Goal: Information Seeking & Learning: Learn about a topic

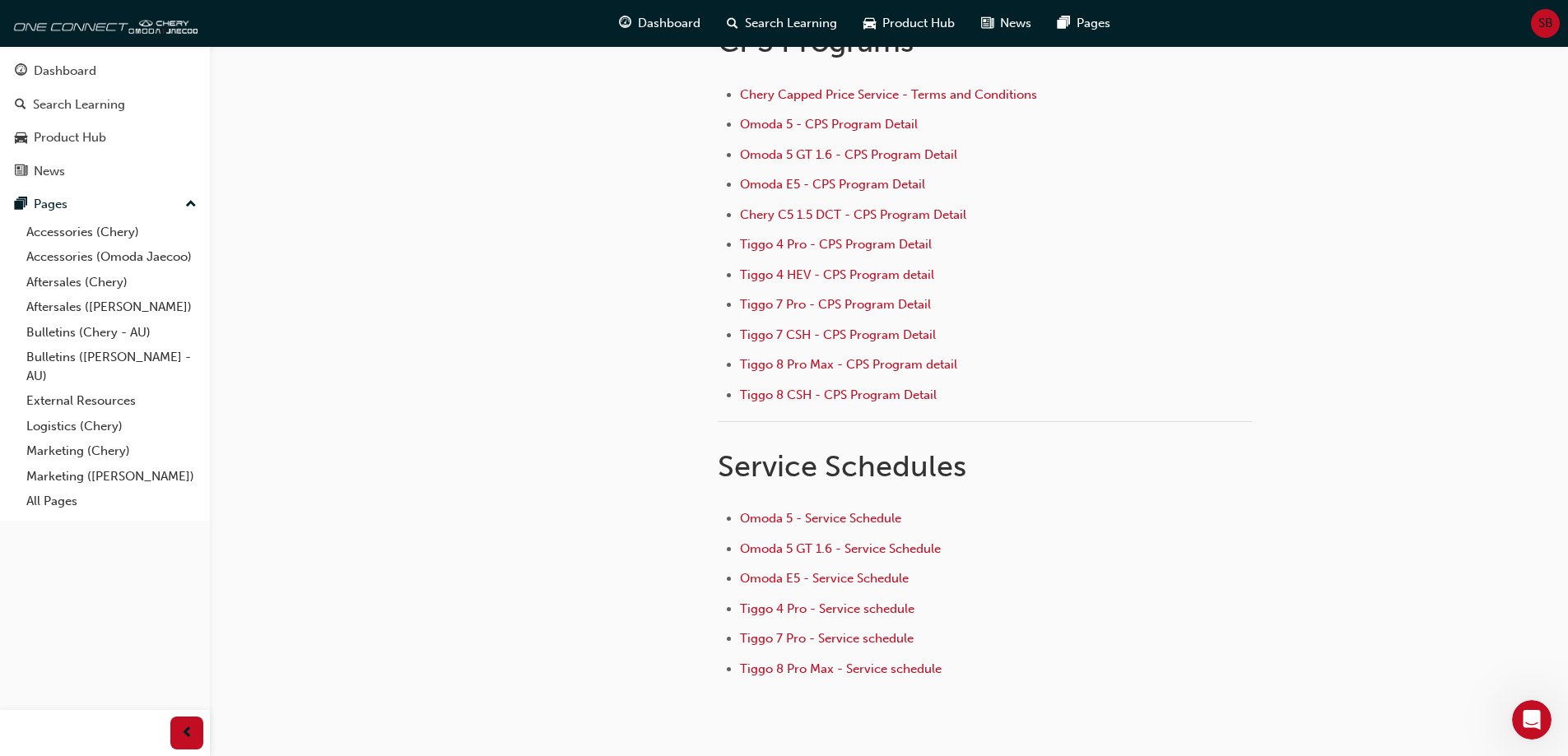
scroll to position [3, 0]
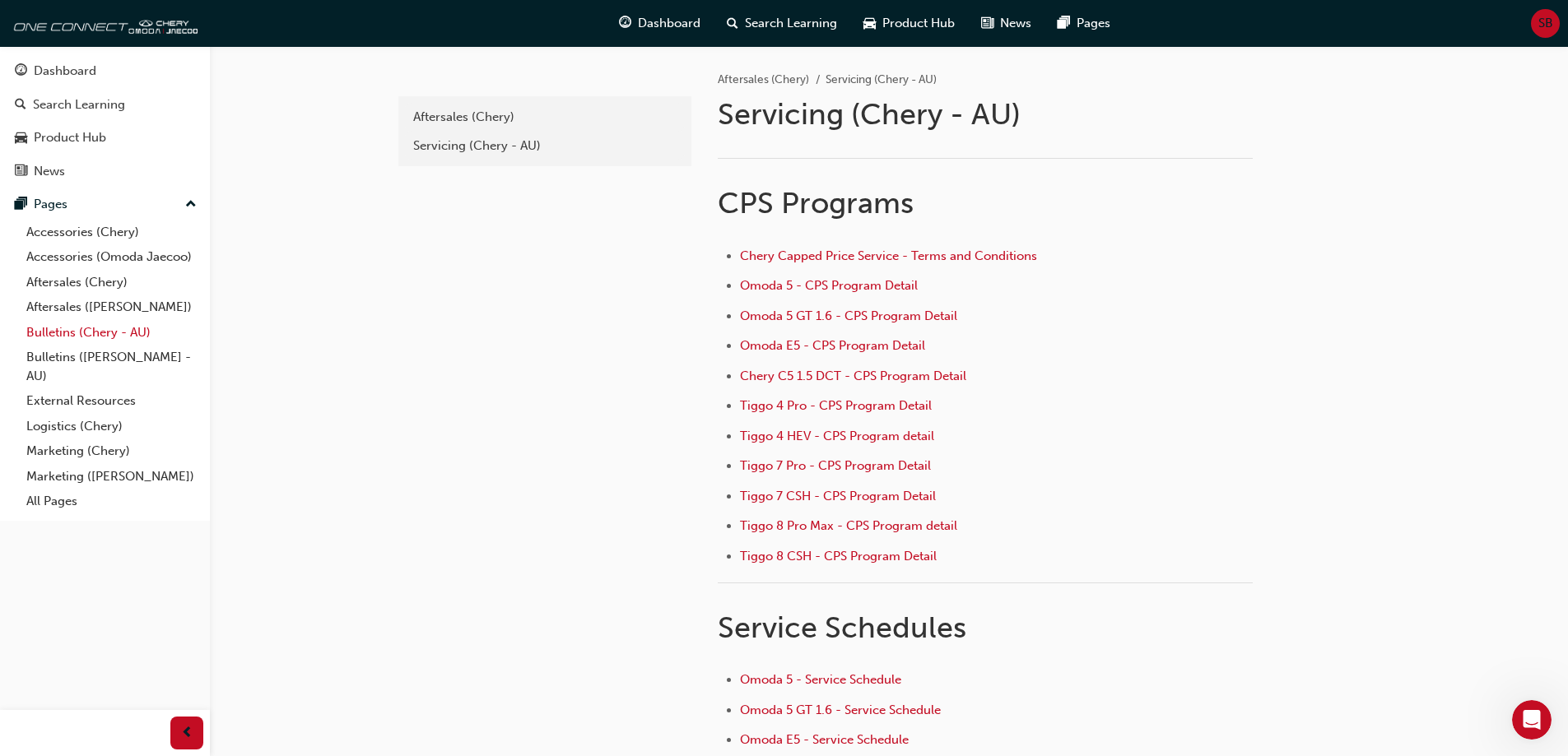
click at [80, 338] on link "Bulletins (Chery - AU)" at bounding box center [111, 332] width 184 height 25
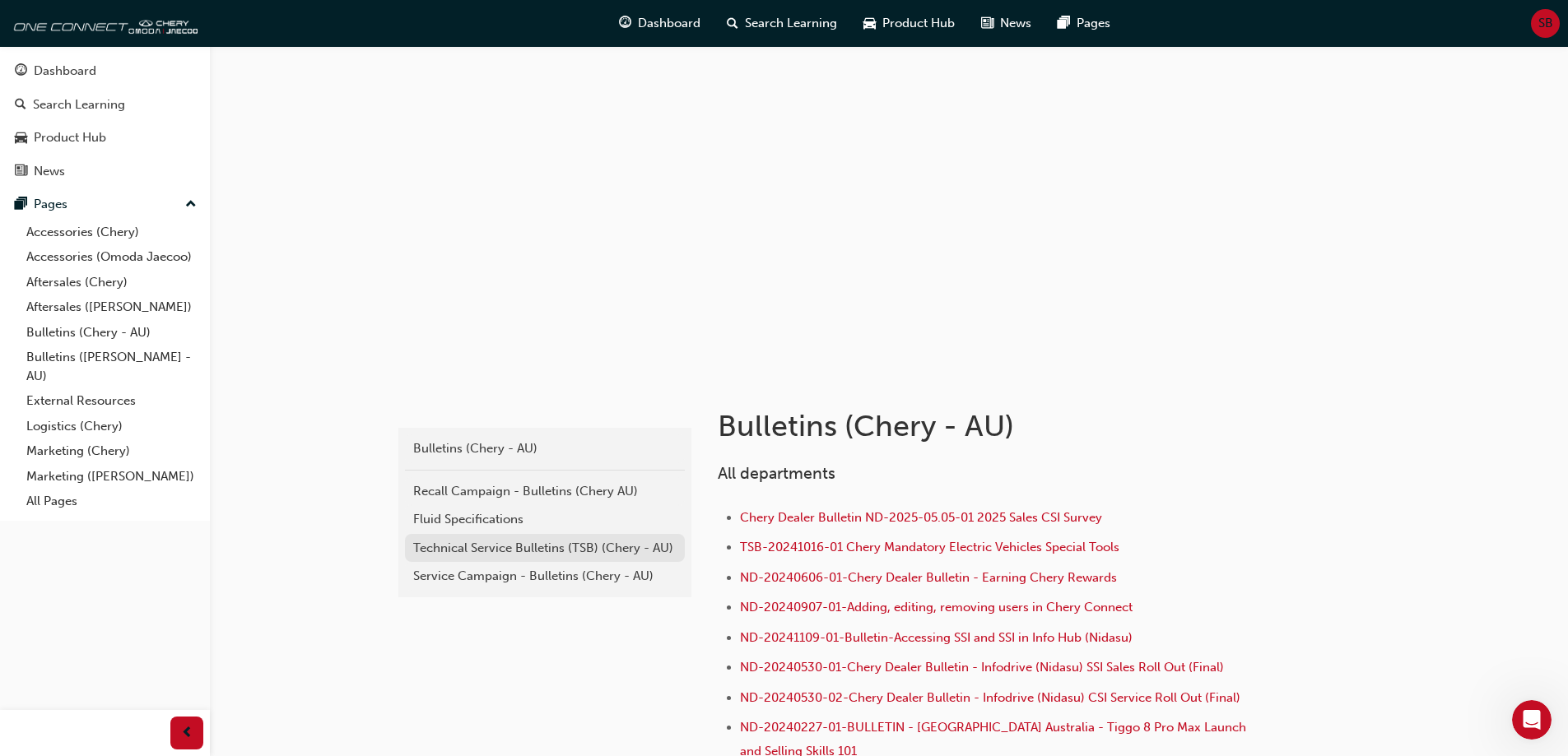
click at [544, 553] on div "Technical Service Bulletins (TSB) (Chery - AU)" at bounding box center [545, 549] width 264 height 19
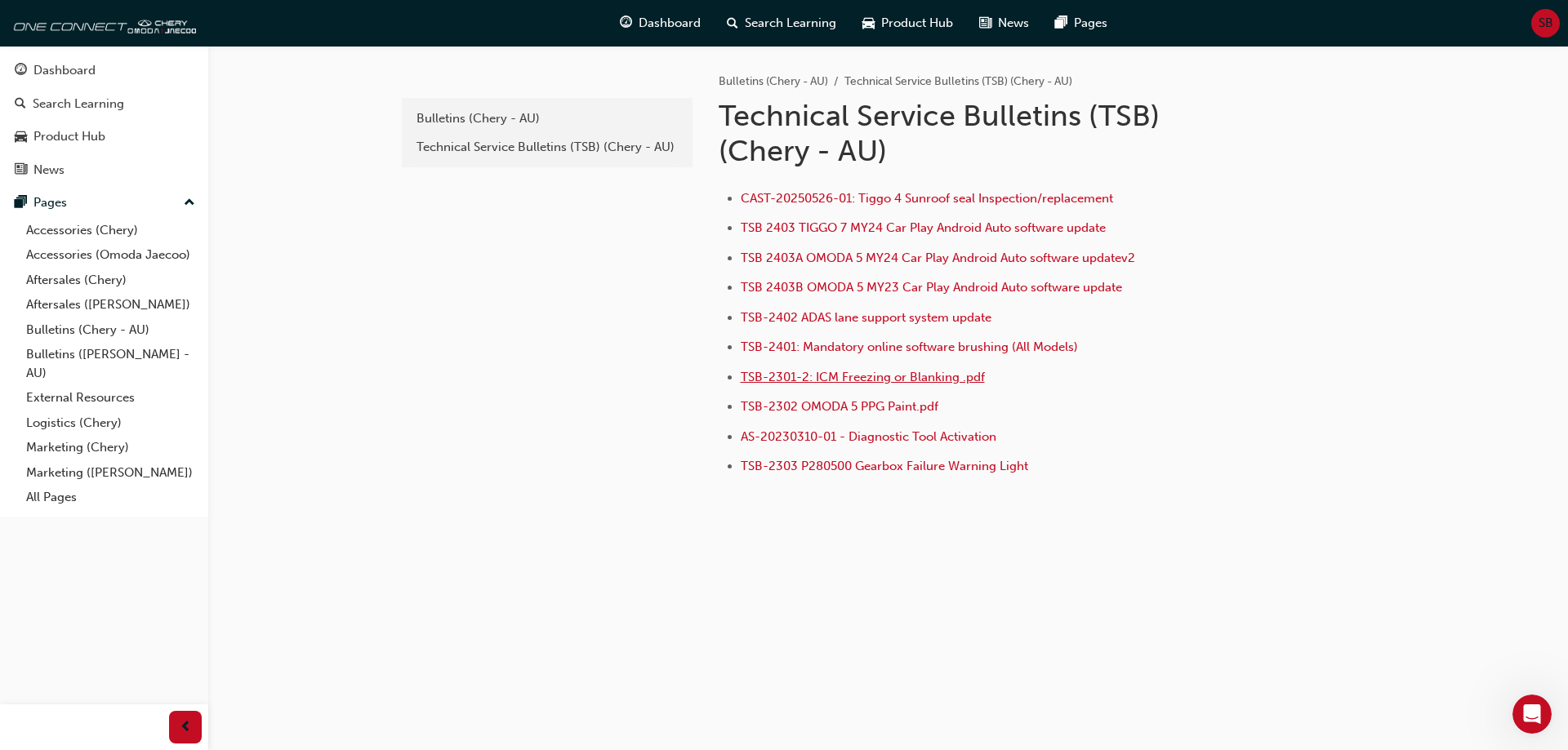
click at [859, 377] on span "TSB-2301-2: ICM Freezing or Blanking .pdf" at bounding box center [863, 377] width 244 height 15
click at [874, 234] on span "TSB 2403 TIGGO 7 MY24 Car Play Android Auto software update" at bounding box center [923, 228] width 365 height 15
click at [892, 378] on span "TSB-2301-2: ICM Freezing or Blanking .pdf" at bounding box center [863, 377] width 244 height 15
click at [874, 313] on span "TSB-2402 ADAS lane support system update" at bounding box center [866, 317] width 250 height 15
click at [928, 230] on span "TSB 2403 TIGGO 7 MY24 Car Play Android Auto software update" at bounding box center [923, 228] width 365 height 15
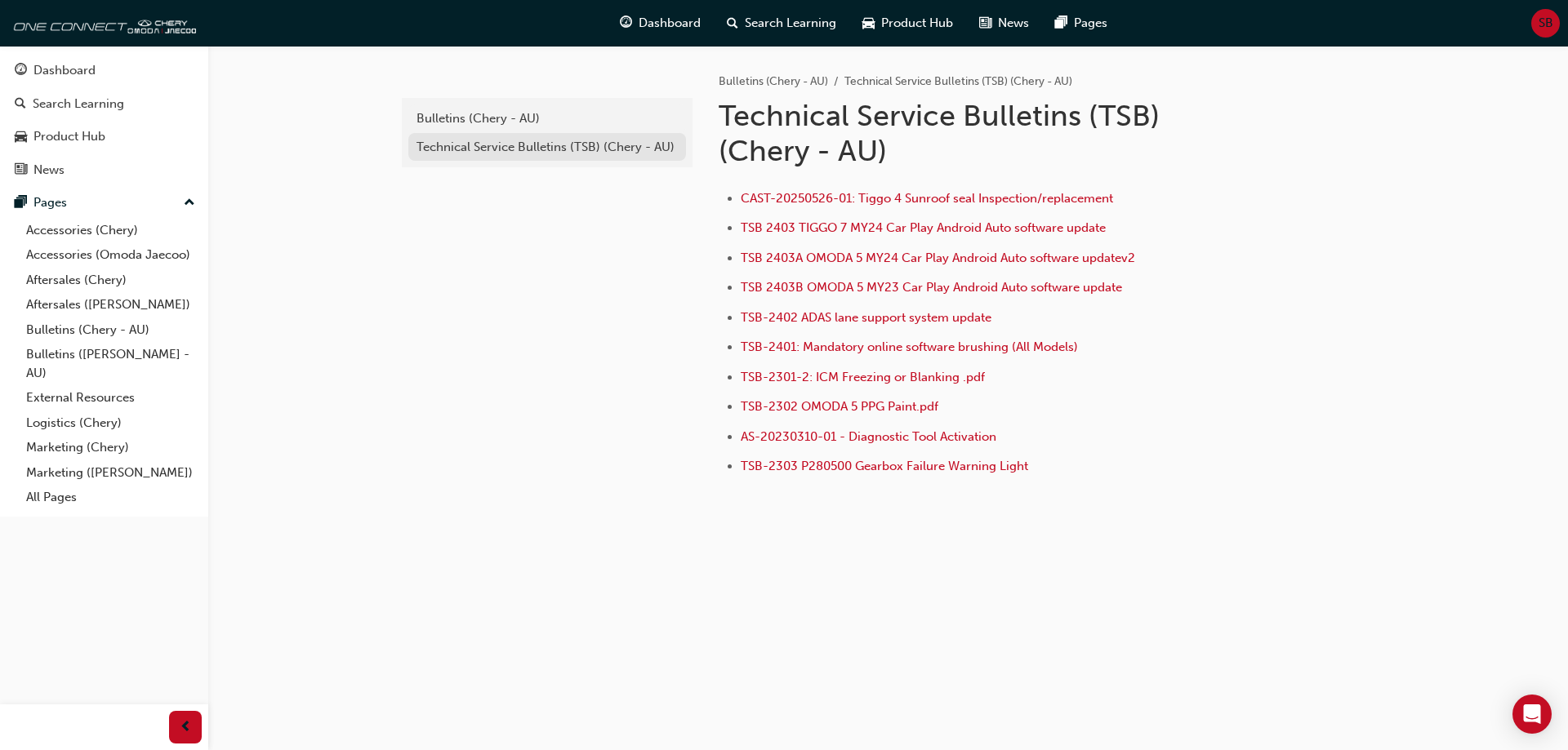
click at [593, 147] on div "Technical Service Bulletins (TSB) (Chery - AU)" at bounding box center [547, 147] width 262 height 19
click at [554, 119] on div "Bulletins (Chery - AU)" at bounding box center [547, 119] width 262 height 19
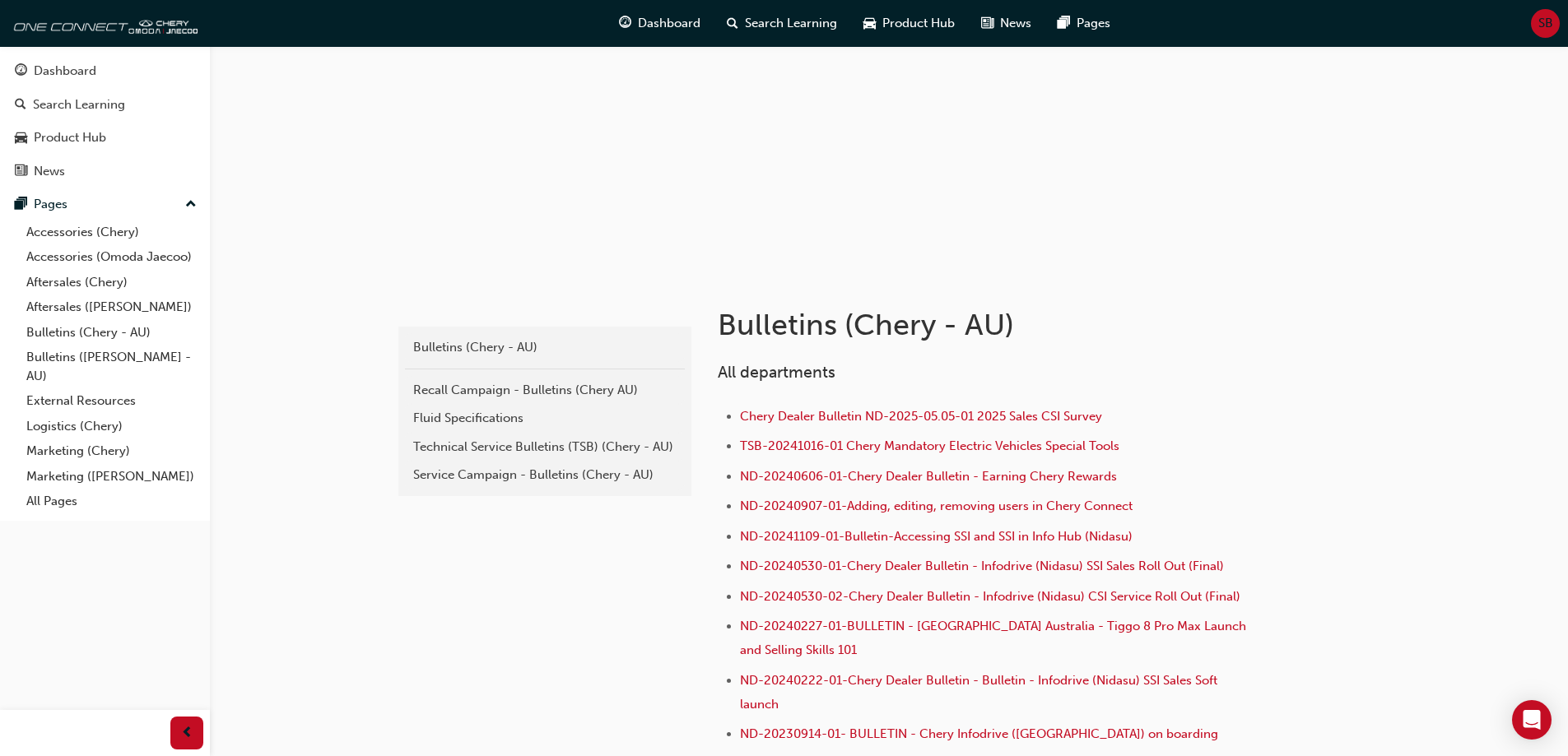
scroll to position [93, 0]
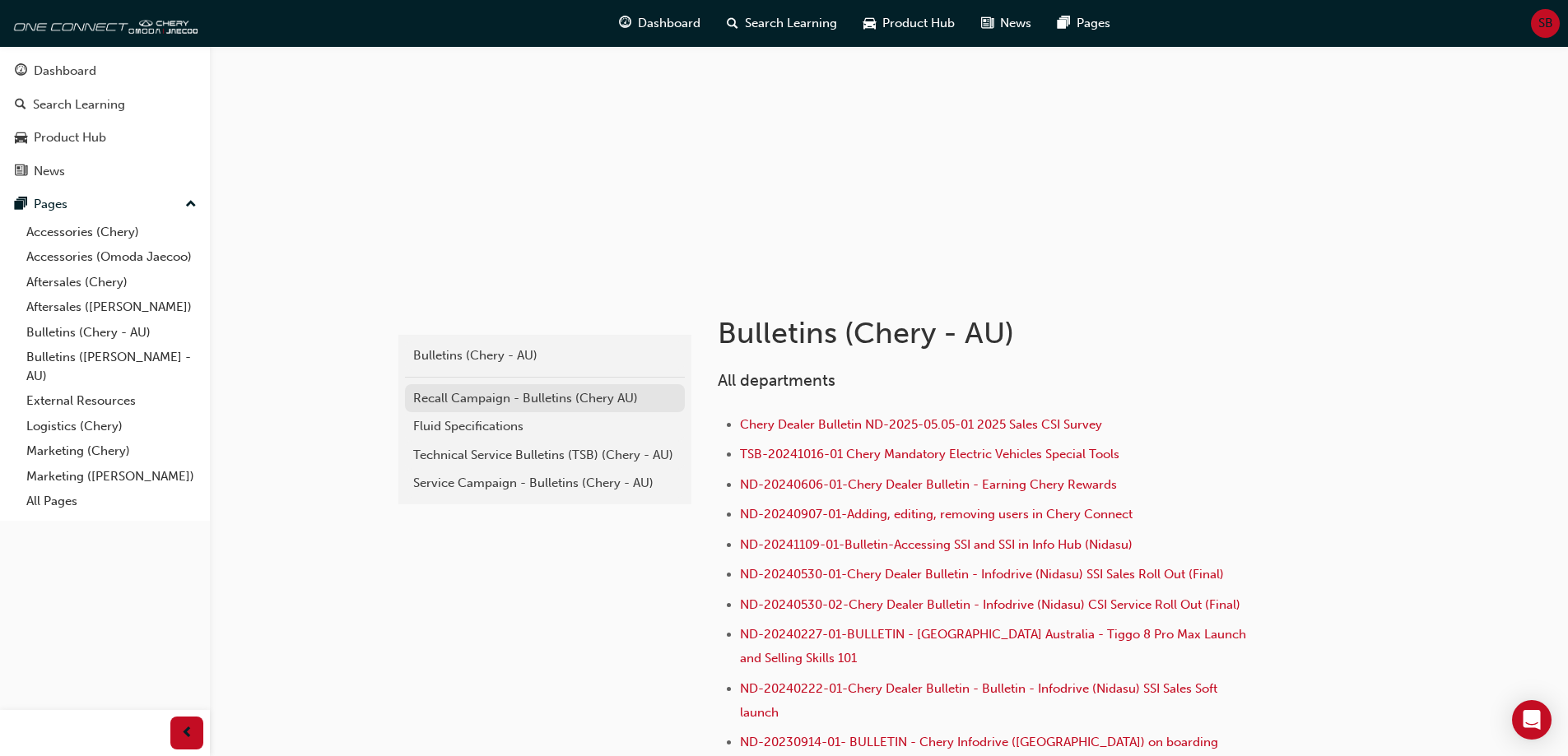
click at [576, 398] on div "Recall Campaign - Bulletins (Chery AU)" at bounding box center [545, 399] width 264 height 19
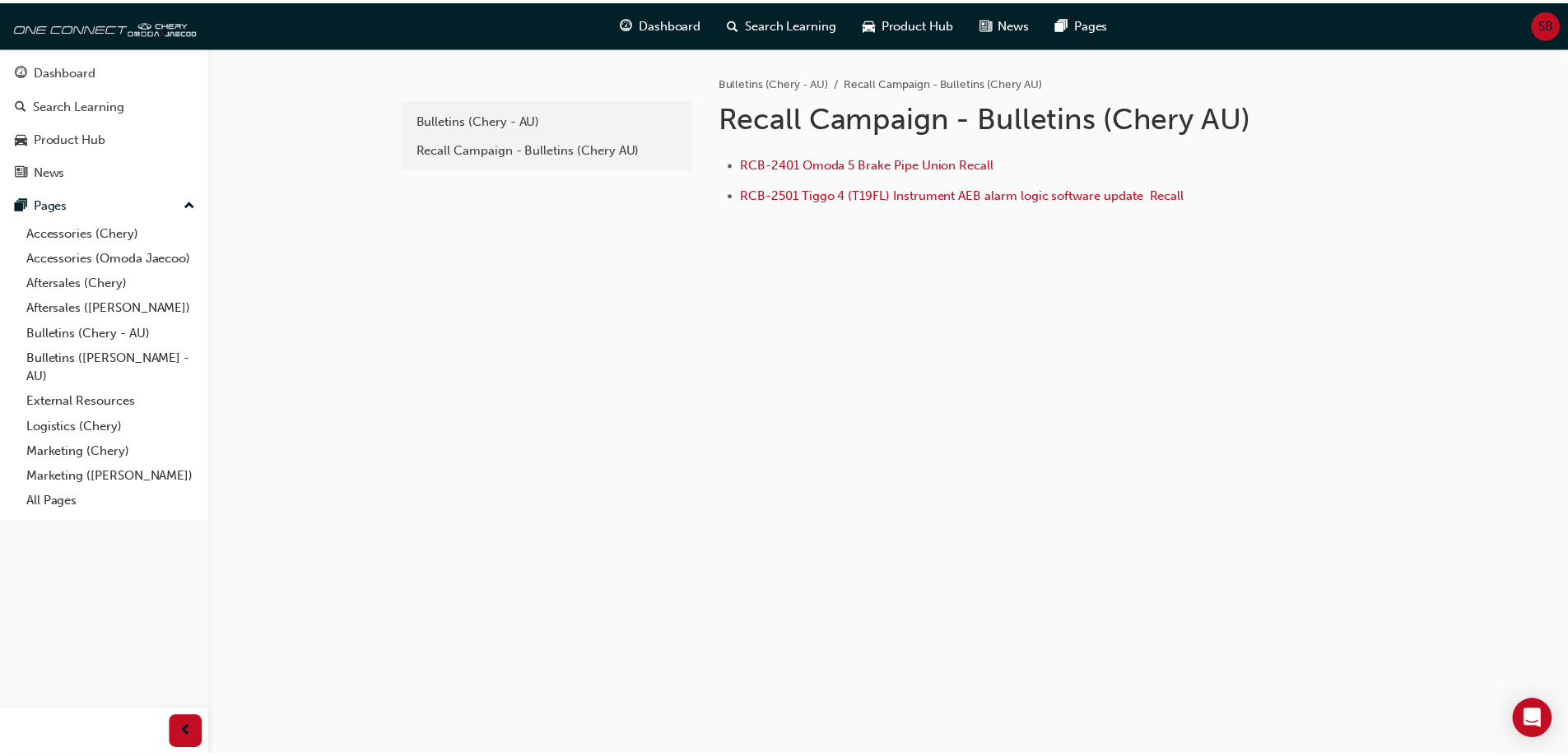
scroll to position [88, 0]
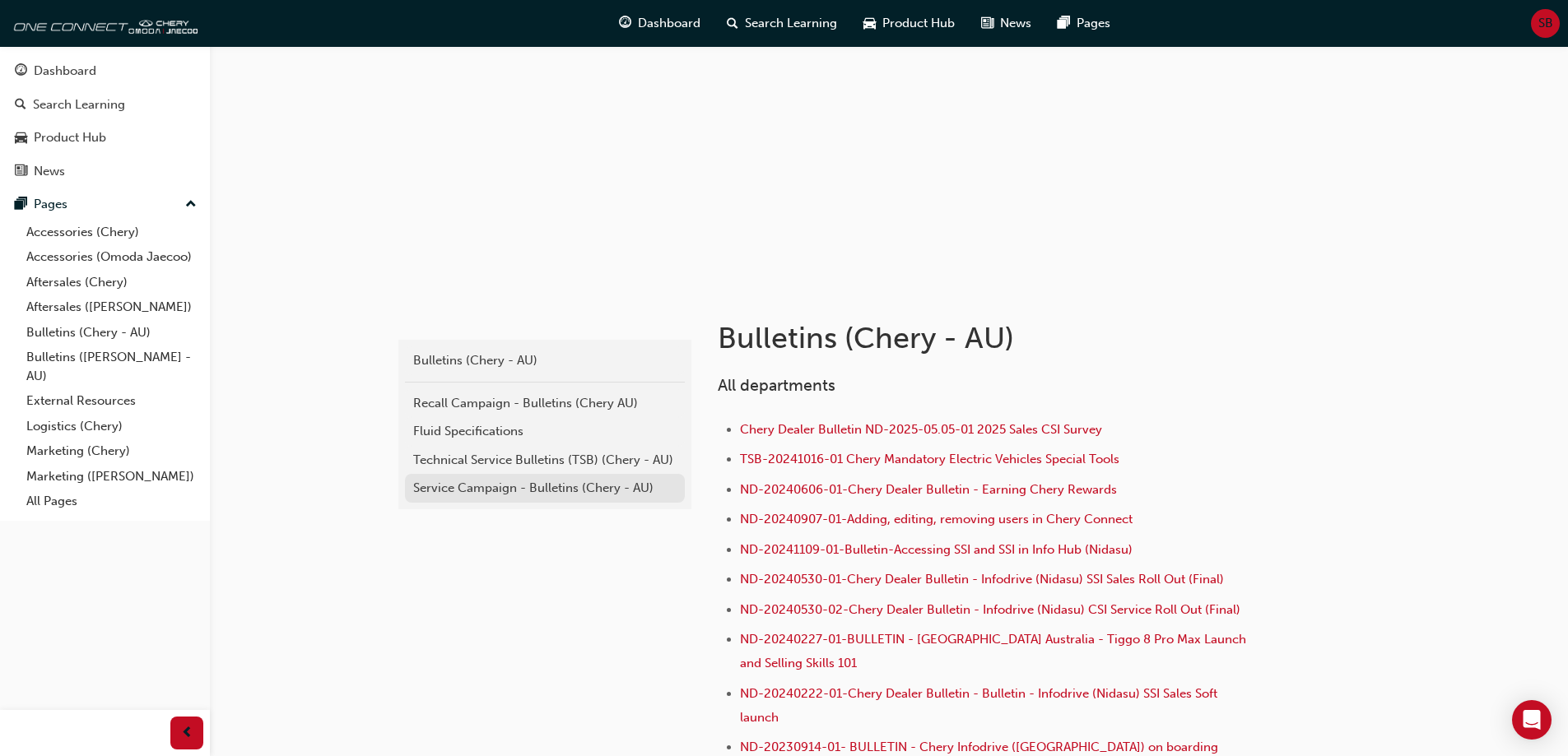
click at [529, 485] on div "Service Campaign - Bulletins (Chery - AU)" at bounding box center [545, 489] width 264 height 19
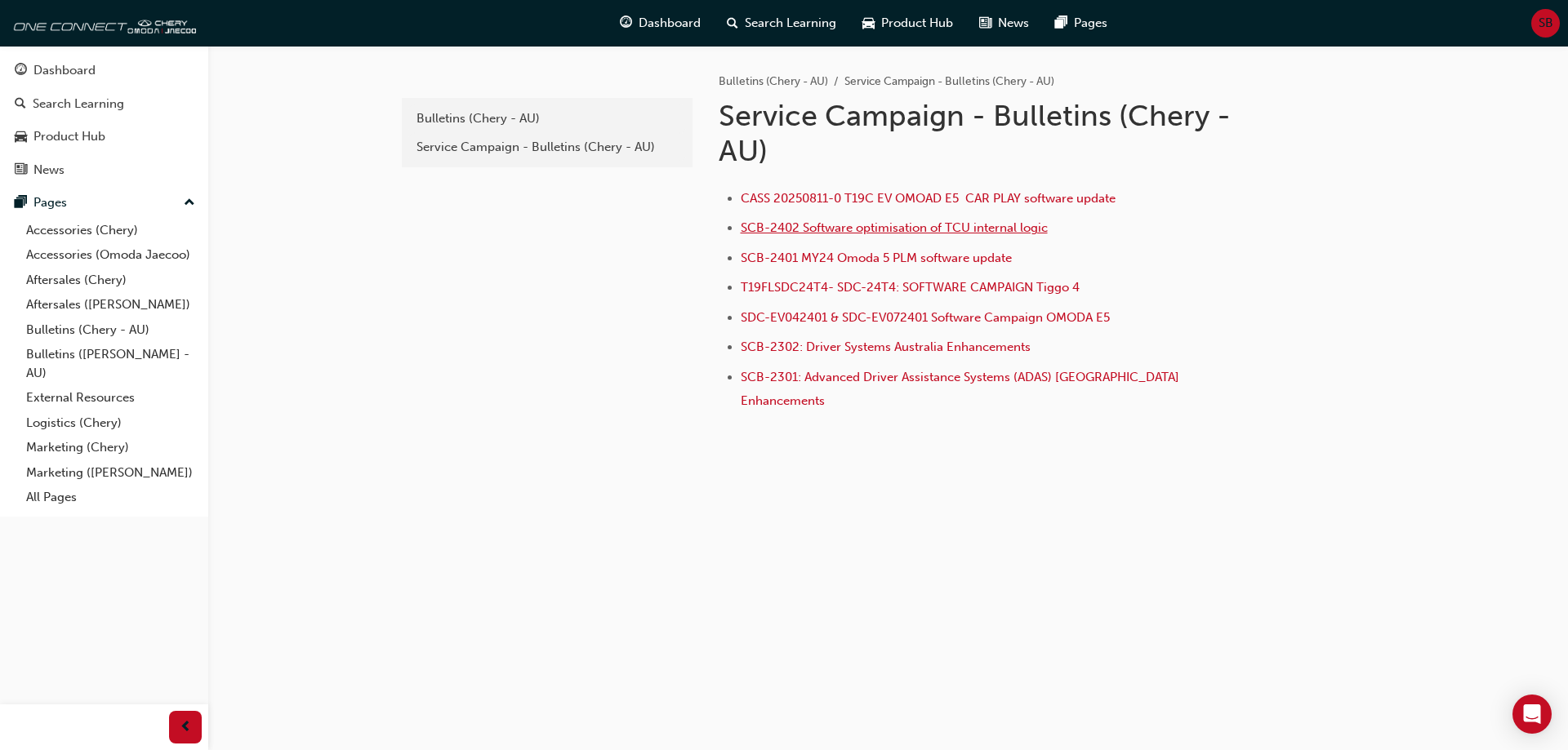
click at [924, 230] on span "SCB-2402 Software optimisation of TCU internal logic" at bounding box center [894, 228] width 307 height 15
